Goal: Information Seeking & Learning: Learn about a topic

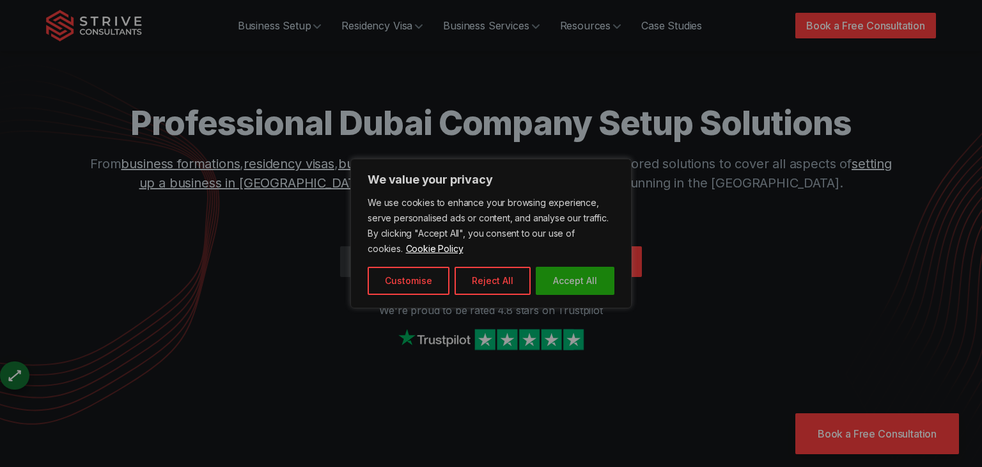
click at [582, 276] on button "Accept All" at bounding box center [575, 281] width 79 height 28
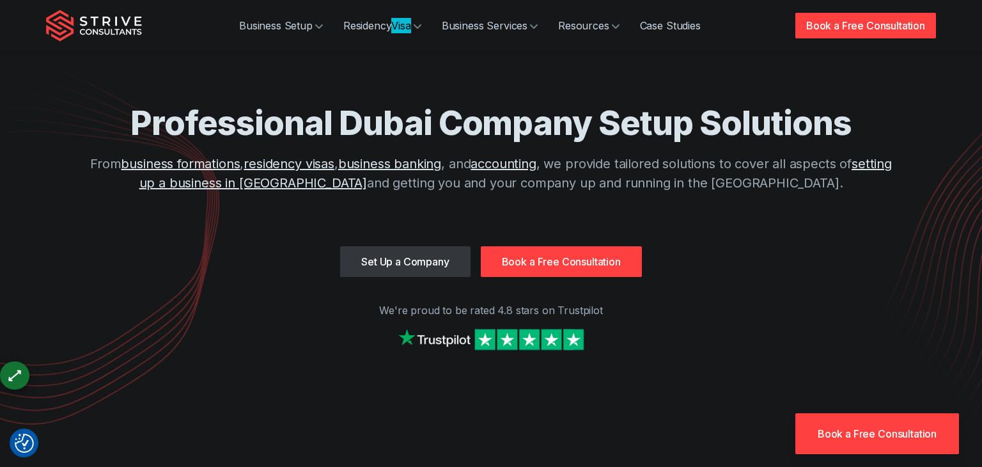
click at [981, 207] on section "Professional Dubai Company Setup Solutions From business formations , residency…" at bounding box center [491, 189] width 982 height 379
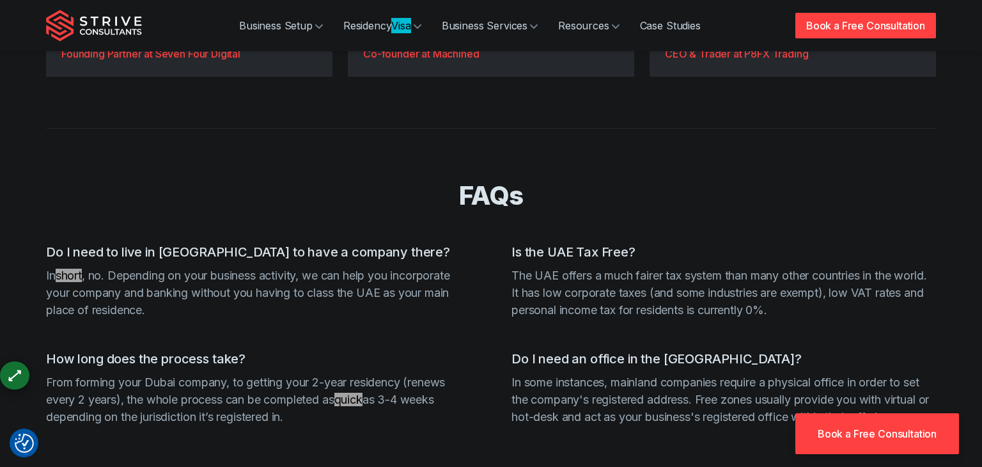
scroll to position [3808, 0]
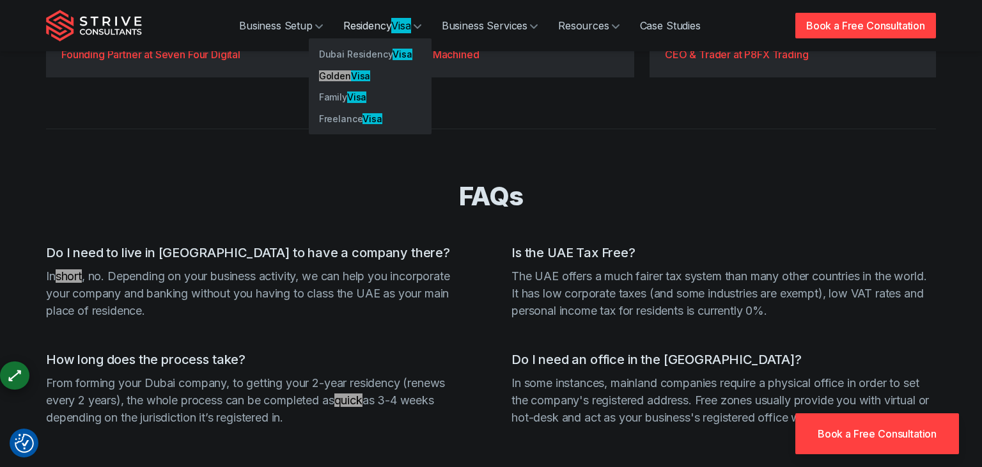
click at [366, 31] on link "Residency Visa" at bounding box center [382, 26] width 98 height 26
click at [375, 32] on link "Residency Visa" at bounding box center [382, 26] width 98 height 26
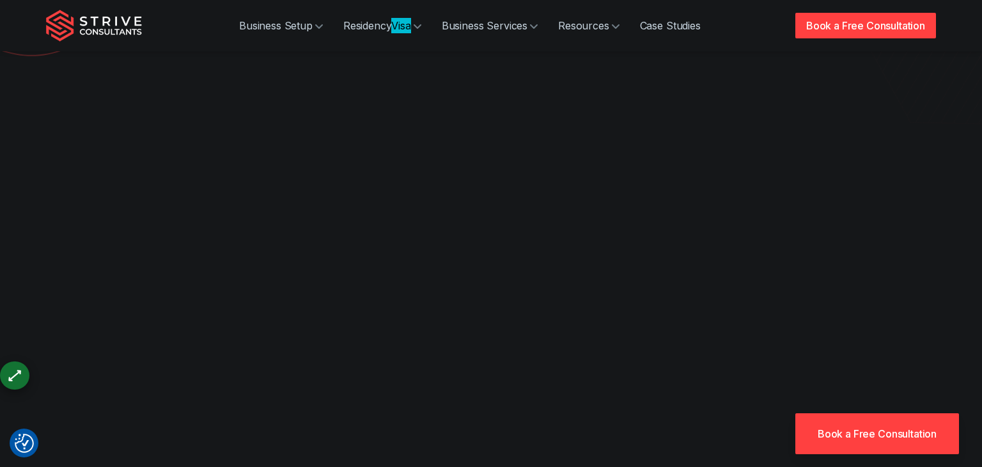
scroll to position [0, 0]
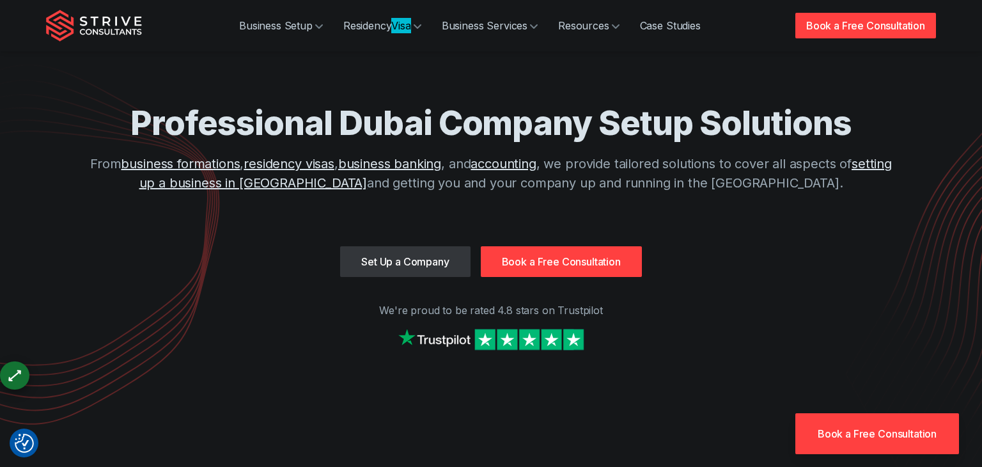
click at [441, 229] on div "Professional Dubai Company Setup Solutions From business formations , residency…" at bounding box center [491, 174] width 818 height 144
click at [429, 253] on link "Set Up a Company" at bounding box center [405, 261] width 130 height 31
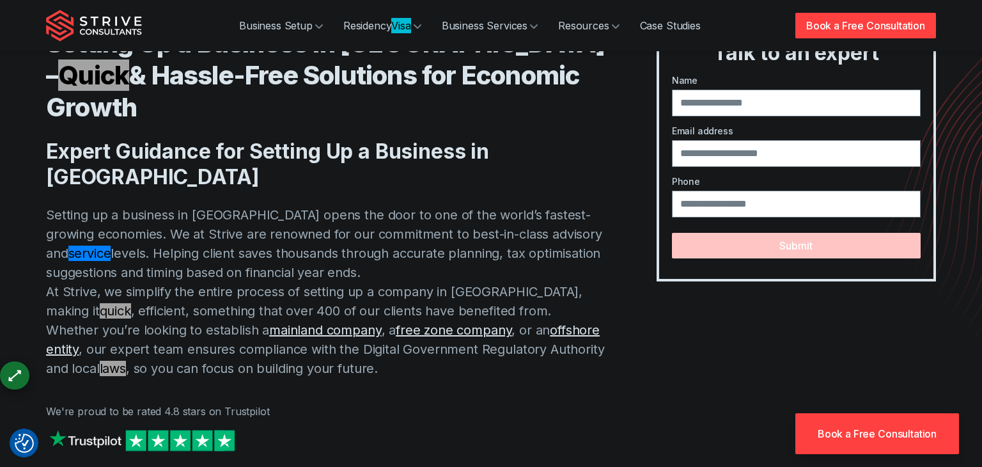
scroll to position [6002, 0]
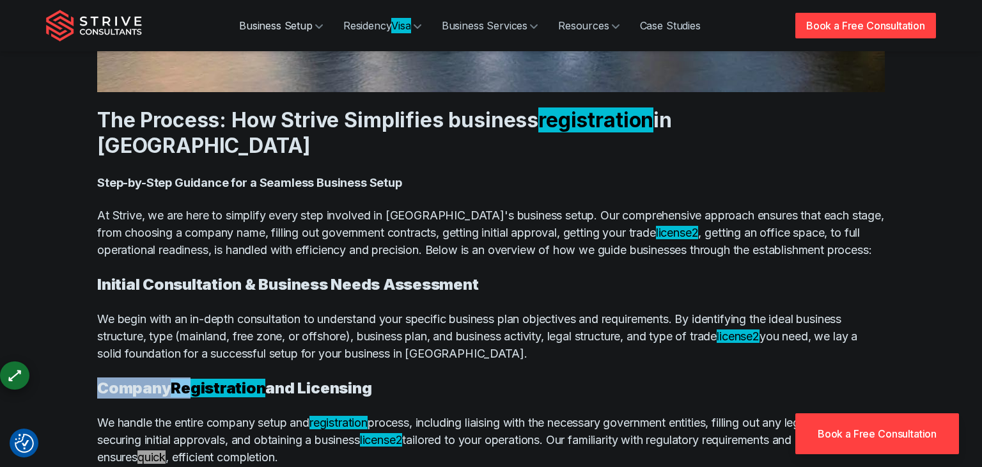
click at [286, 31] on link "Business Setup" at bounding box center [281, 26] width 104 height 26
click at [287, 29] on link "Business Setup" at bounding box center [281, 26] width 104 height 26
click at [317, 26] on icon at bounding box center [319, 26] width 8 height 8
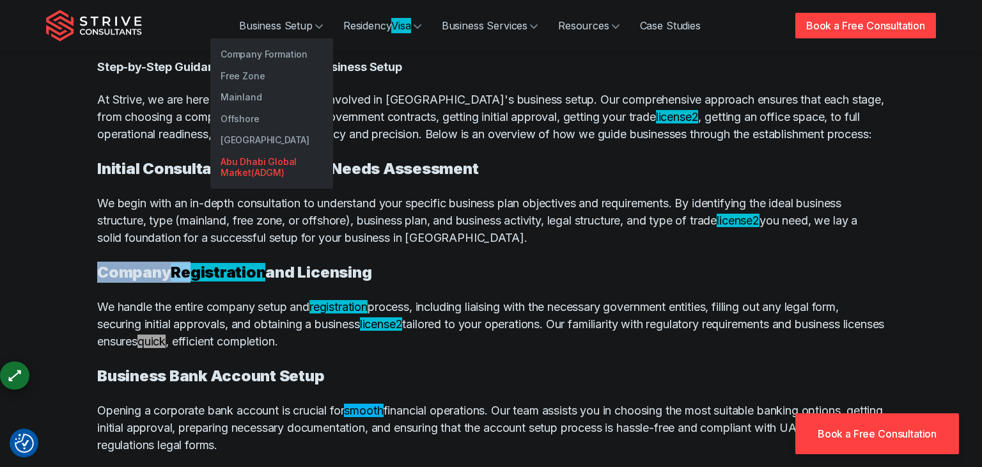
scroll to position [6094, 0]
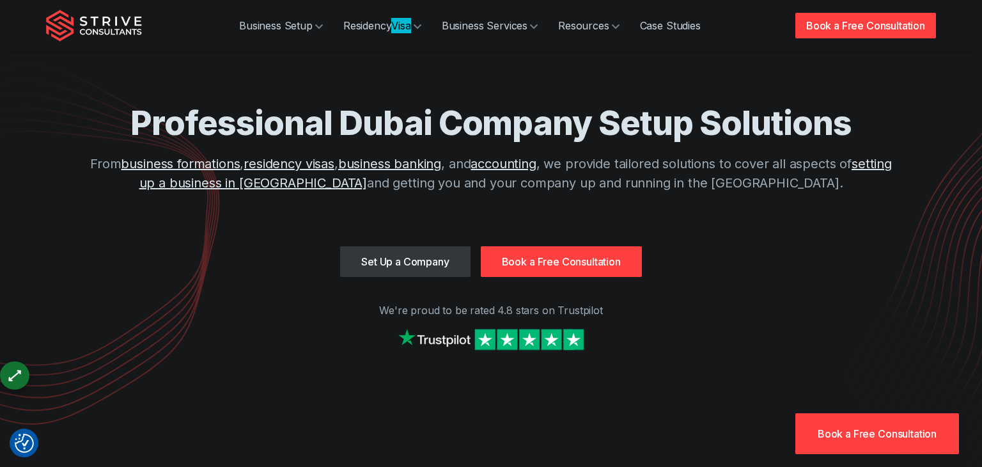
click at [427, 265] on link "Set Up a Company" at bounding box center [405, 261] width 130 height 31
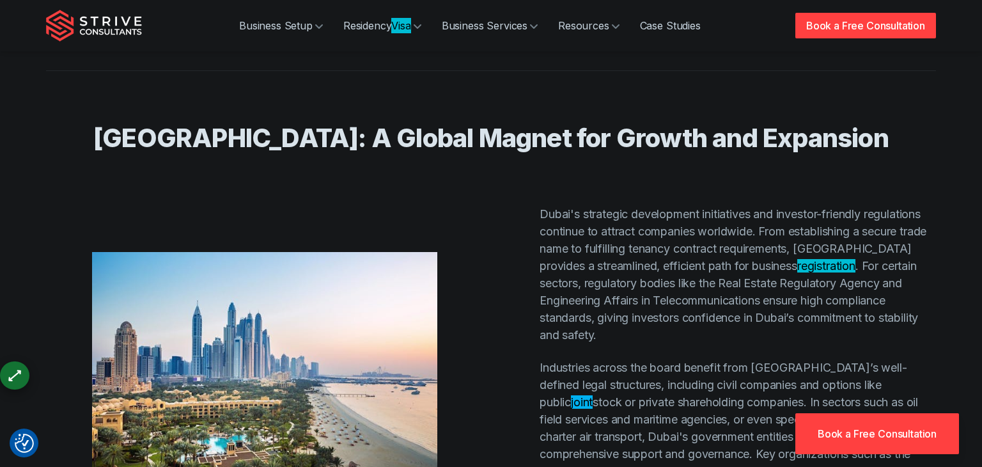
scroll to position [3964, 0]
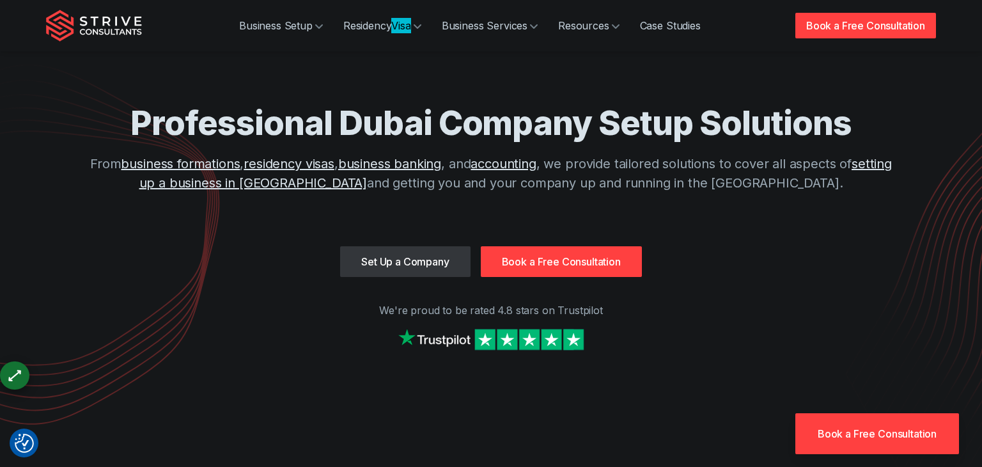
click at [432, 250] on link "Set Up a Company" at bounding box center [405, 261] width 130 height 31
click at [850, 146] on div "Professional Dubai Company Setup Solutions From business formations , residency…" at bounding box center [491, 174] width 818 height 144
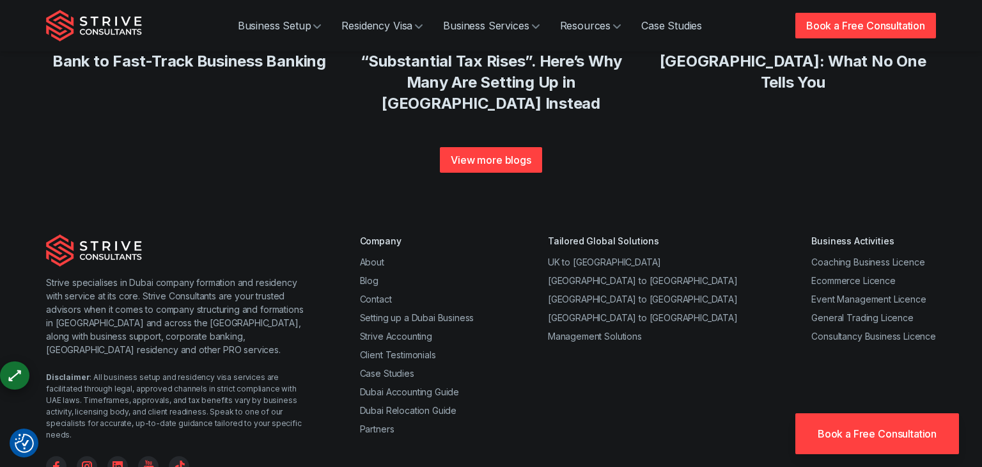
scroll to position [4928, 0]
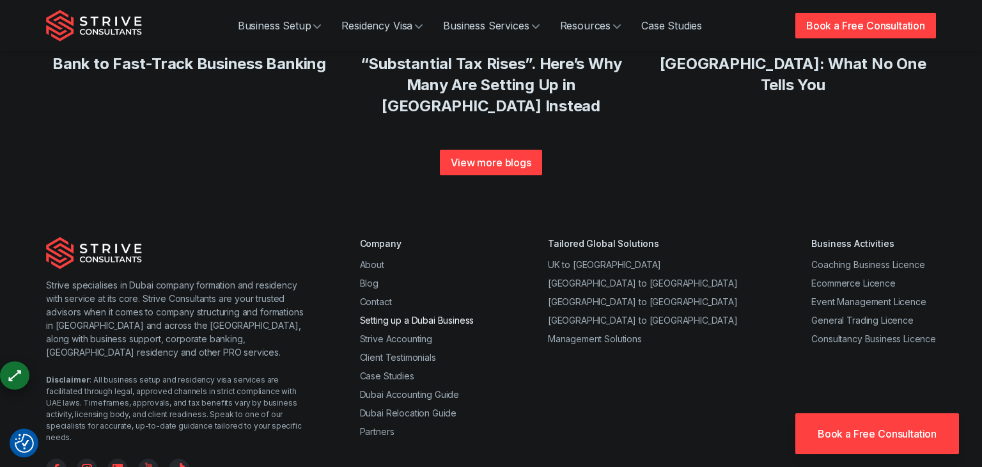
click at [443, 315] on link "Setting up a Dubai Business" at bounding box center [417, 320] width 114 height 11
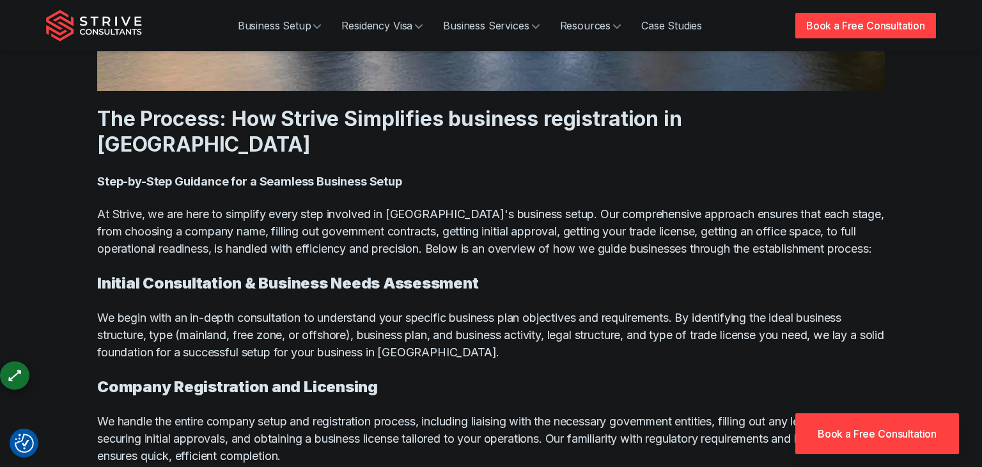
scroll to position [5970, 0]
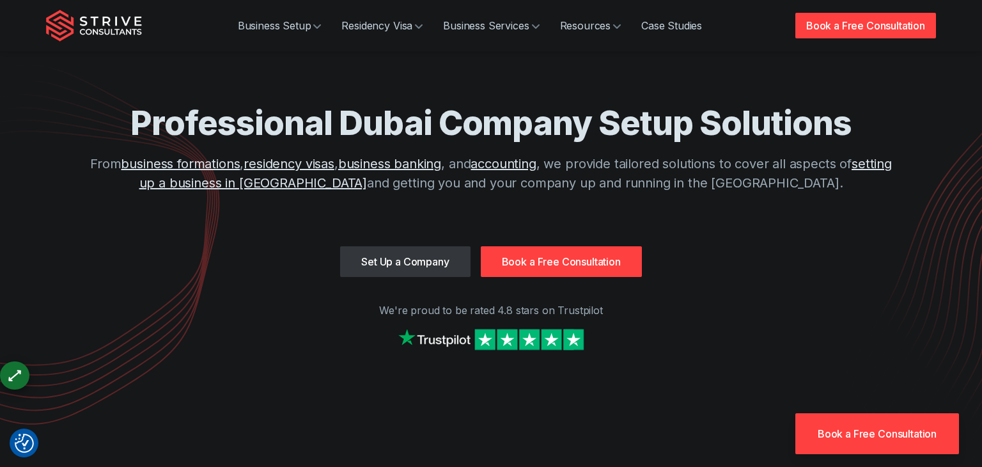
scroll to position [4783, 0]
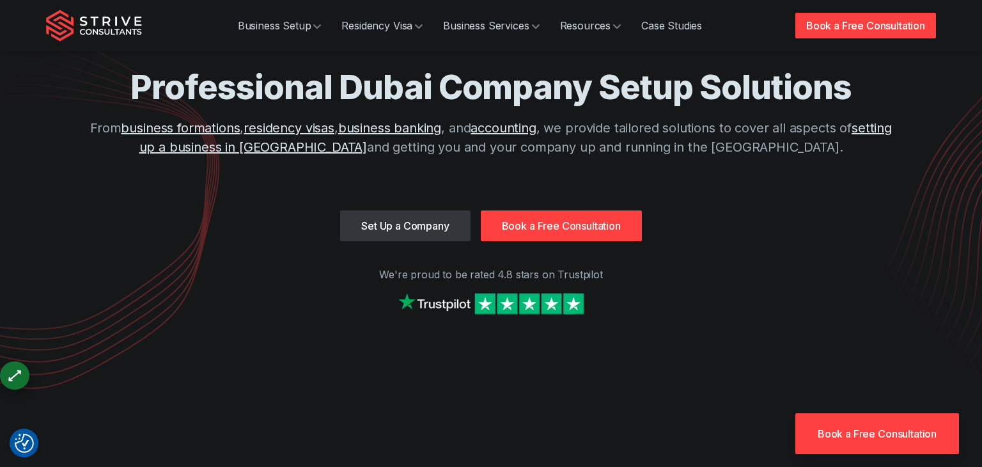
scroll to position [0, 0]
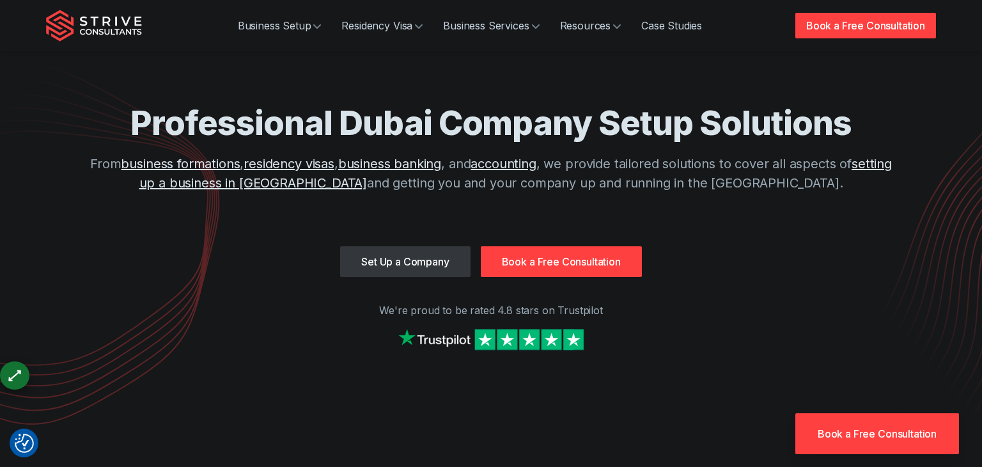
click at [416, 265] on link "Set Up a Company" at bounding box center [405, 261] width 130 height 31
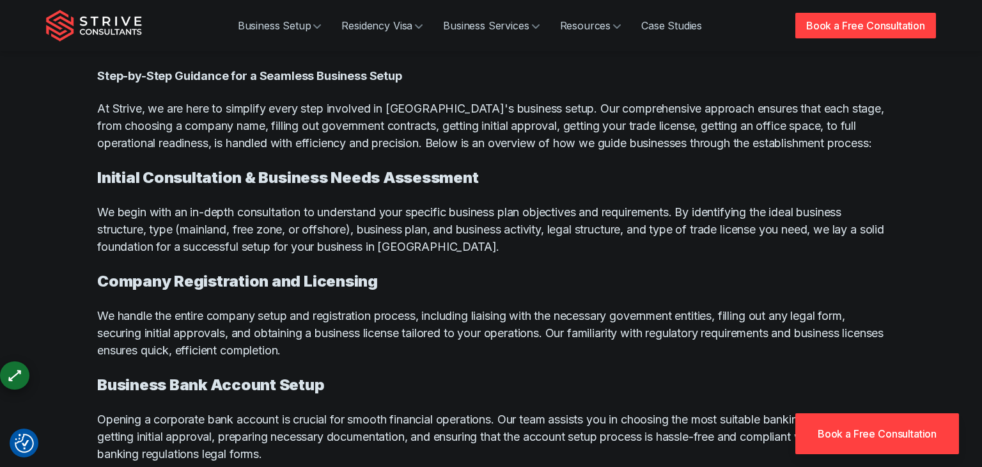
scroll to position [6104, 0]
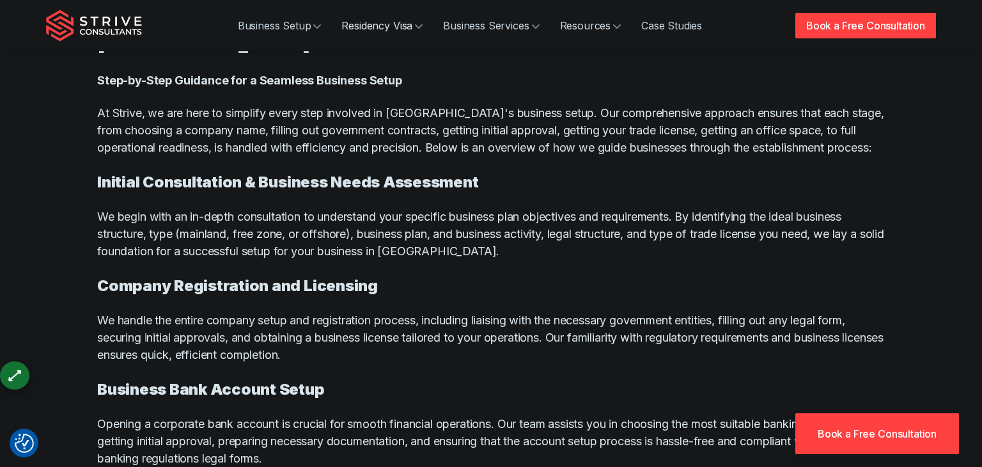
click at [421, 27] on icon at bounding box center [419, 26] width 8 height 8
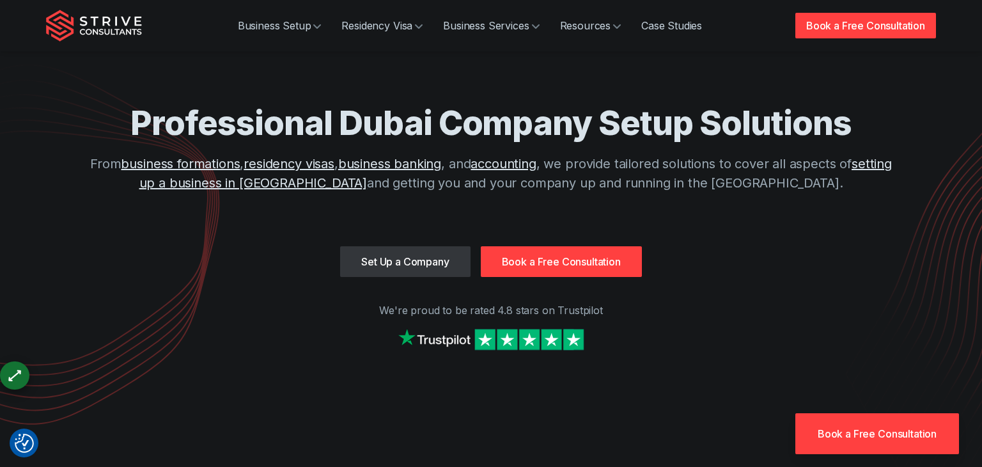
click at [743, 192] on p "From business formations , residency visas , business banking , and accounting …" at bounding box center [491, 173] width 818 height 38
click at [419, 270] on link "Set Up a Company" at bounding box center [405, 261] width 130 height 31
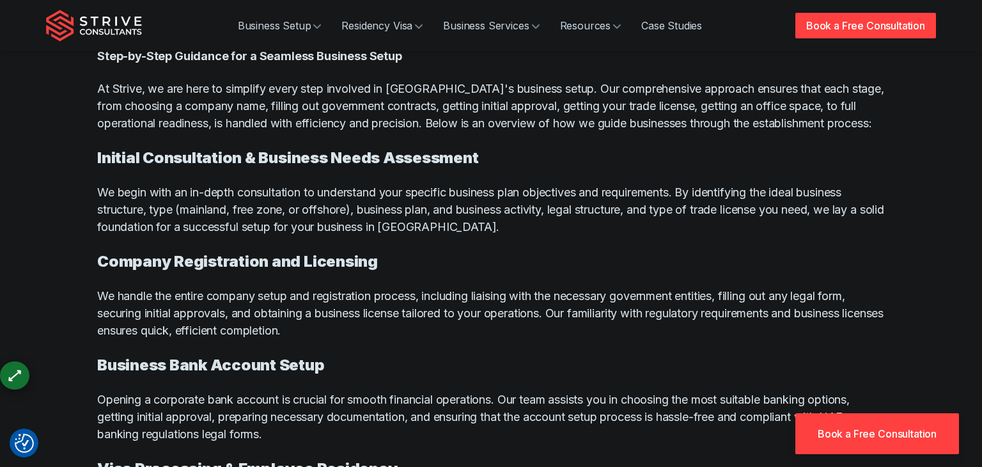
scroll to position [6133, 0]
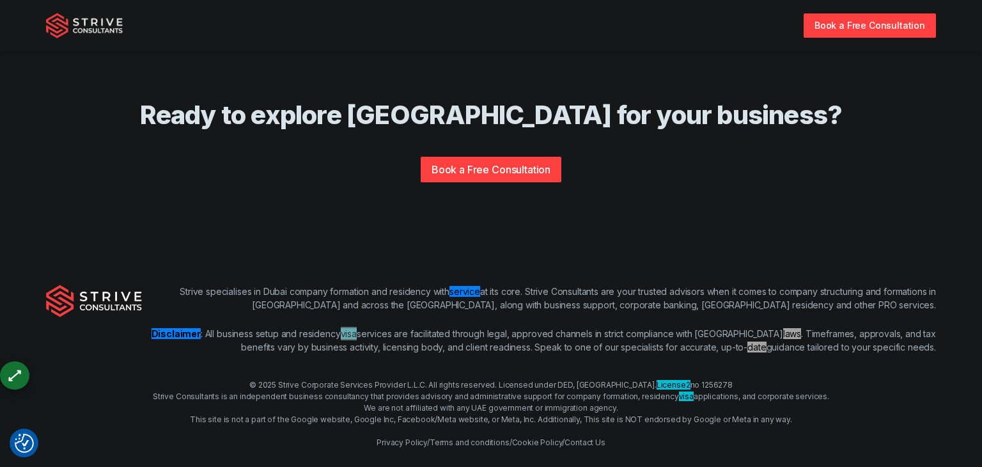
scroll to position [2678, 0]
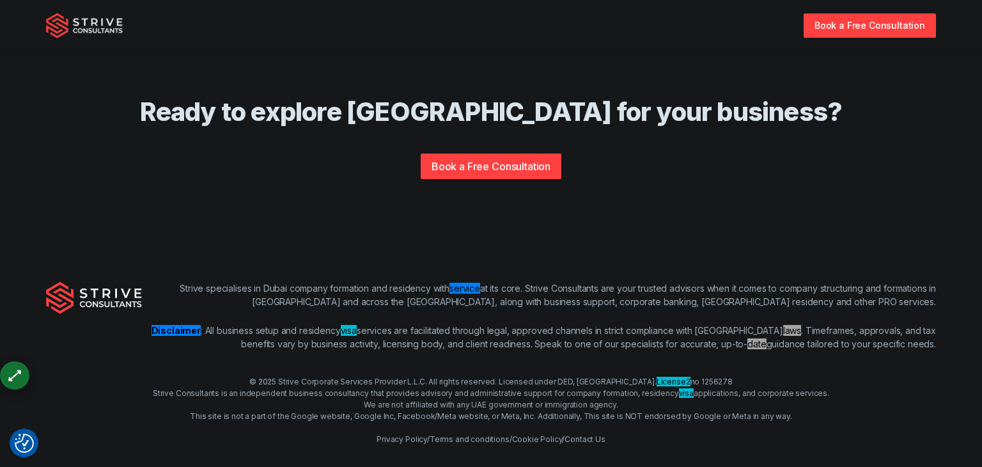
click at [868, 138] on div "Book a Free Consultation" at bounding box center [491, 158] width 818 height 41
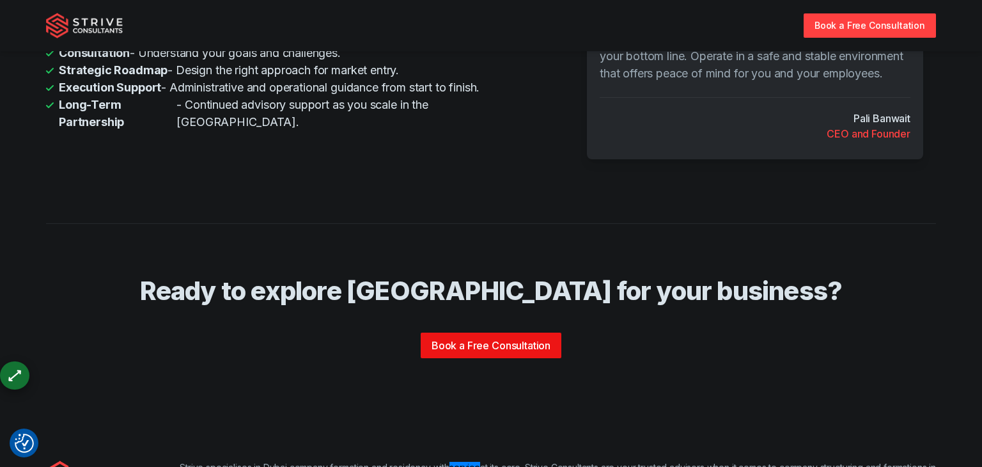
scroll to position [2497, 0]
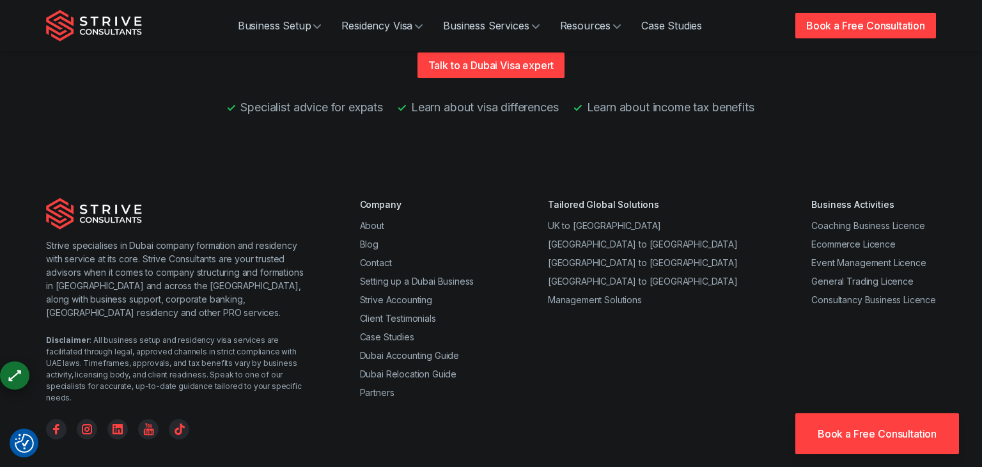
scroll to position [3334, 0]
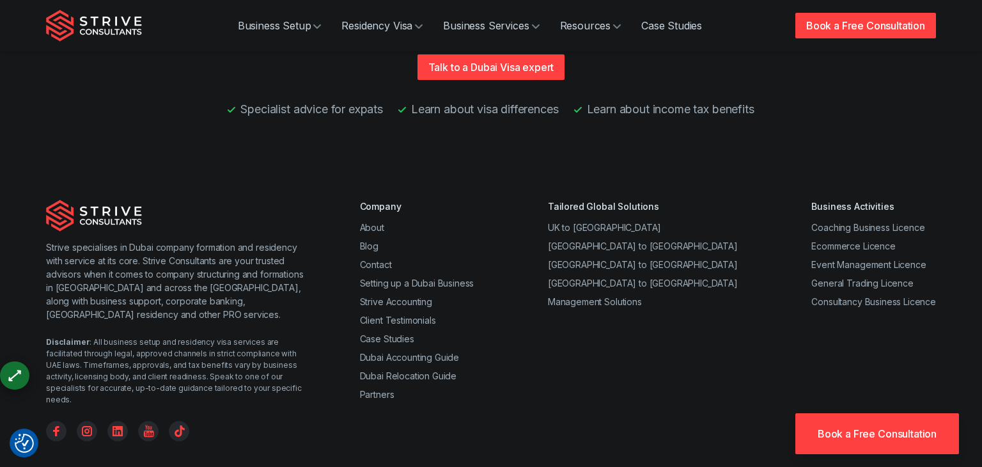
click at [381, 199] on div "Company" at bounding box center [417, 205] width 114 height 13
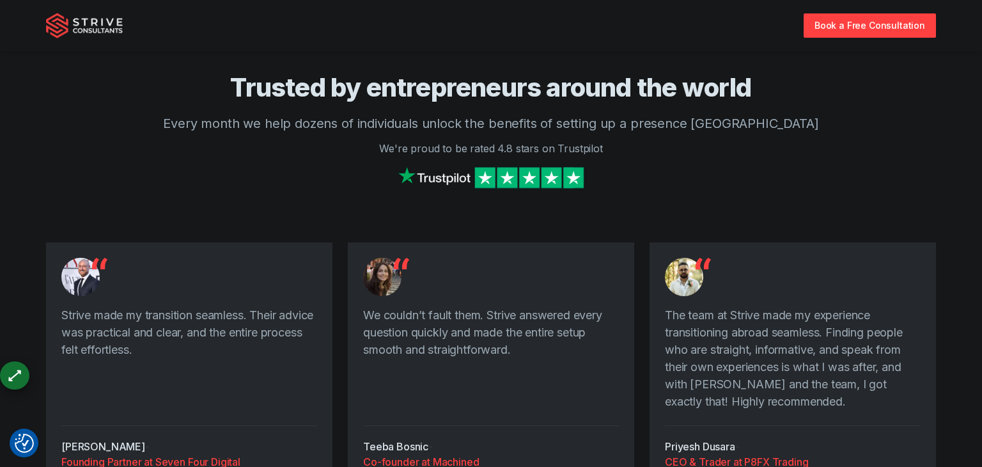
scroll to position [3126, 0]
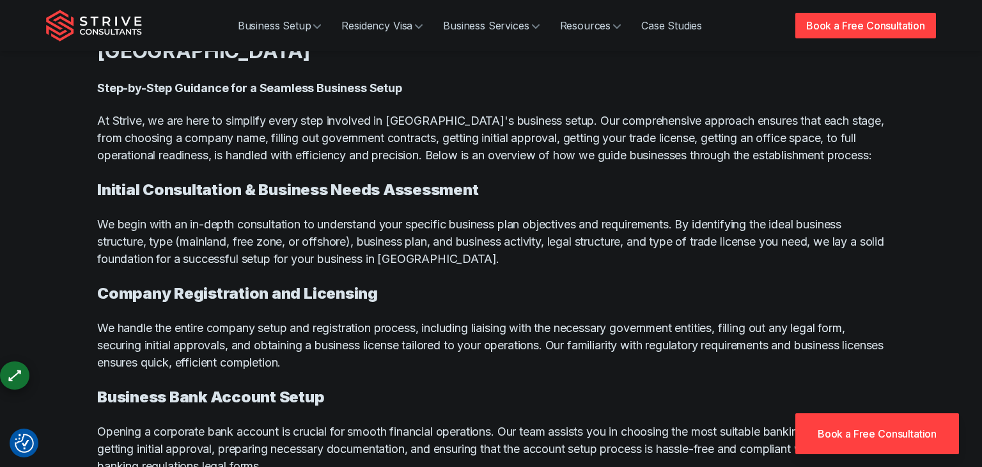
scroll to position [6081, 0]
